Goal: Find specific page/section: Find specific page/section

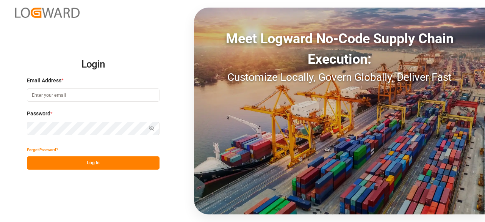
type input "[PERSON_NAME][EMAIL_ADDRESS][PERSON_NAME][DOMAIN_NAME]"
click at [105, 162] on button "Log In" at bounding box center [93, 162] width 133 height 13
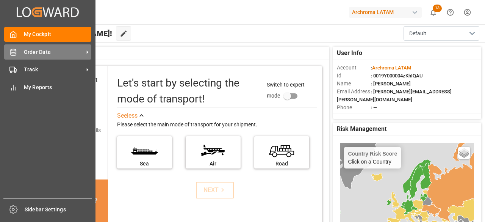
click at [19, 51] on div "Order Data Order Data" at bounding box center [47, 51] width 87 height 15
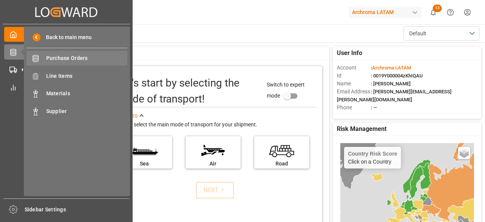
click at [56, 59] on span "Purchase Orders" at bounding box center [87, 58] width 82 height 8
